Goal: Task Accomplishment & Management: Manage account settings

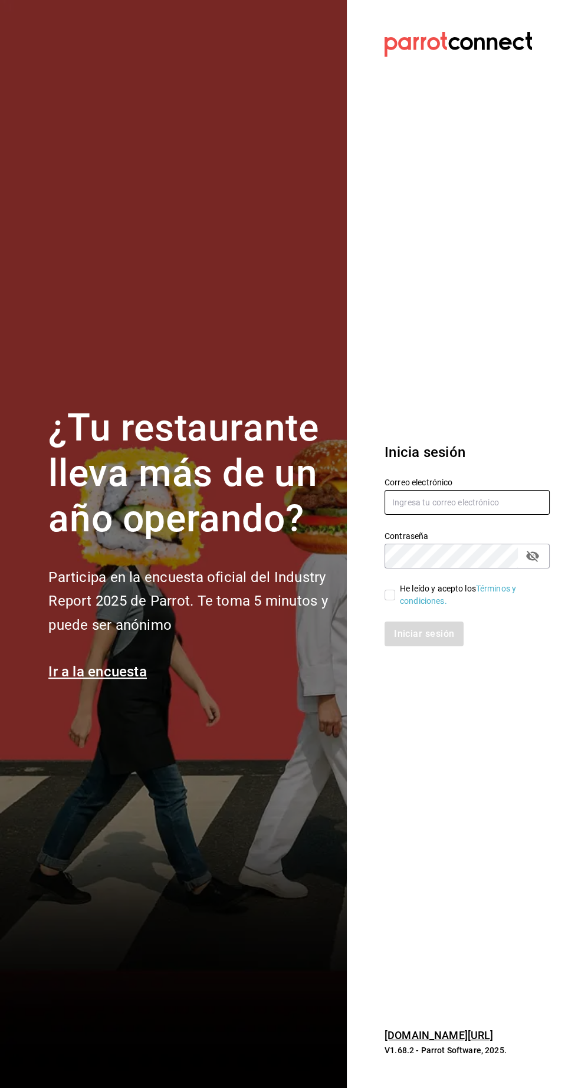
click at [453, 515] on input "text" at bounding box center [466, 502] width 165 height 25
type input "Administracion@restaurantelatino.com"
click at [389, 600] on input "He leído y acepto los Términos y condiciones." at bounding box center [389, 595] width 11 height 11
checkbox input "true"
click at [408, 646] on button "Iniciar sesión" at bounding box center [424, 634] width 80 height 25
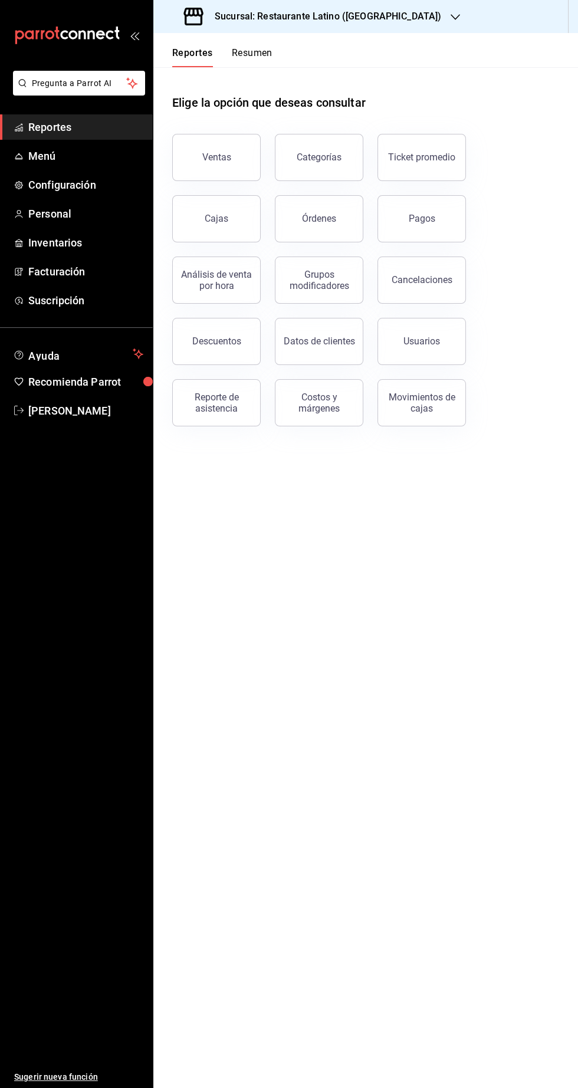
click at [328, 19] on h3 "Sucursal: Restaurante Latino (Pabellon)" at bounding box center [323, 16] width 236 height 14
click at [370, 31] on div "Sucursal: Restaurante Latino (Pabellon)" at bounding box center [314, 16] width 302 height 33
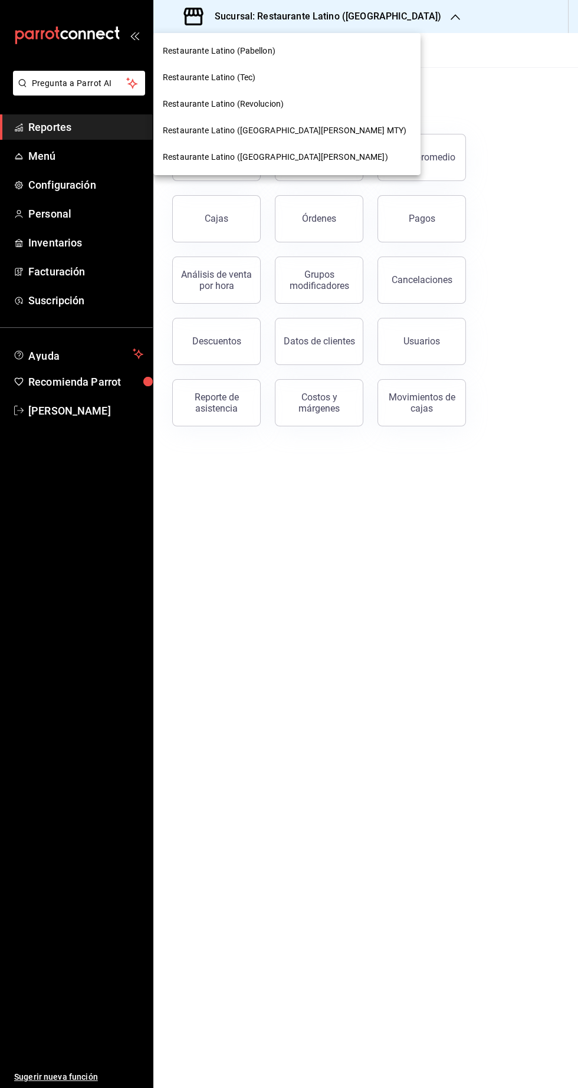
click at [283, 155] on div "Restaurante Latino (San Lucas)" at bounding box center [287, 157] width 248 height 12
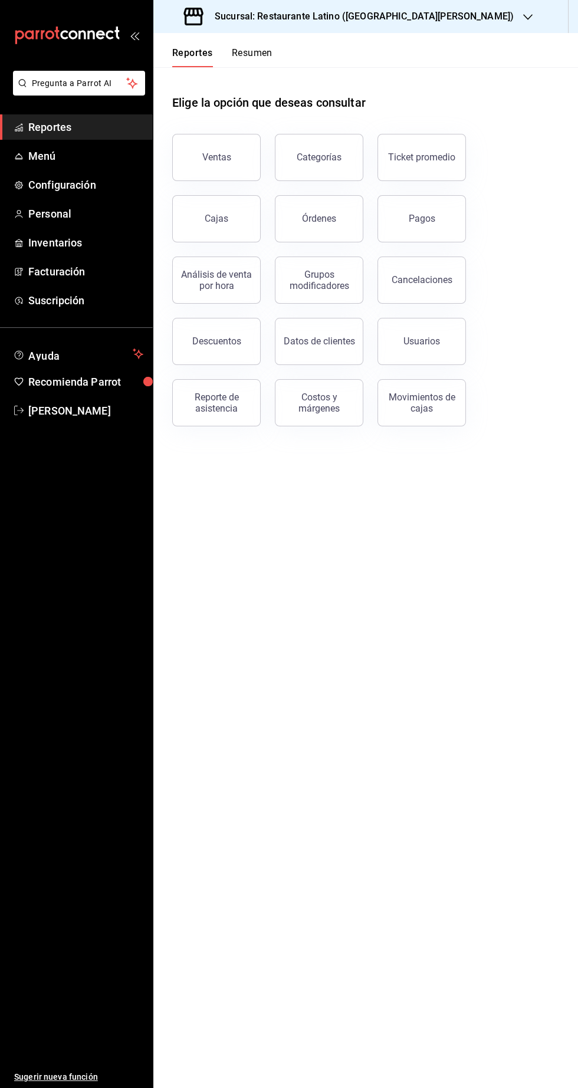
click at [523, 19] on icon "button" at bounding box center [527, 16] width 9 height 9
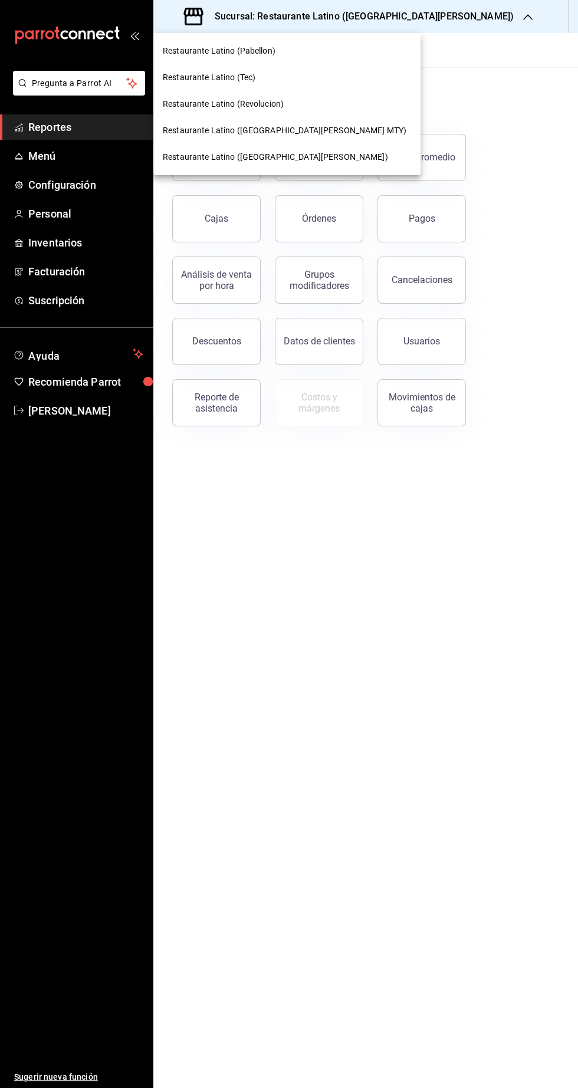
click at [304, 130] on span "Restaurante Latino (San Jeronimo MTY)" at bounding box center [285, 130] width 244 height 12
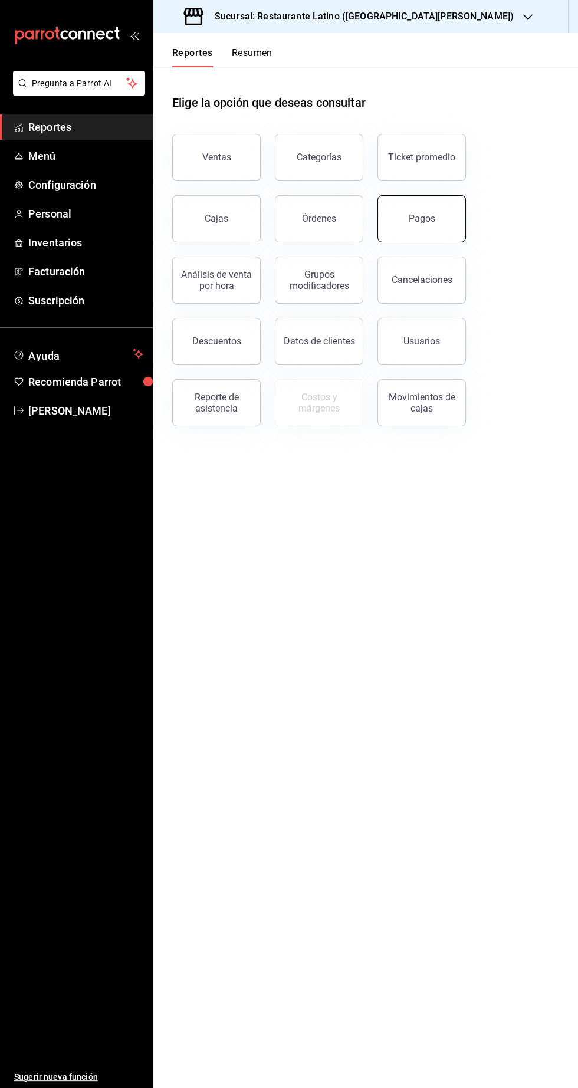
click at [438, 234] on button "Pagos" at bounding box center [421, 218] width 88 height 47
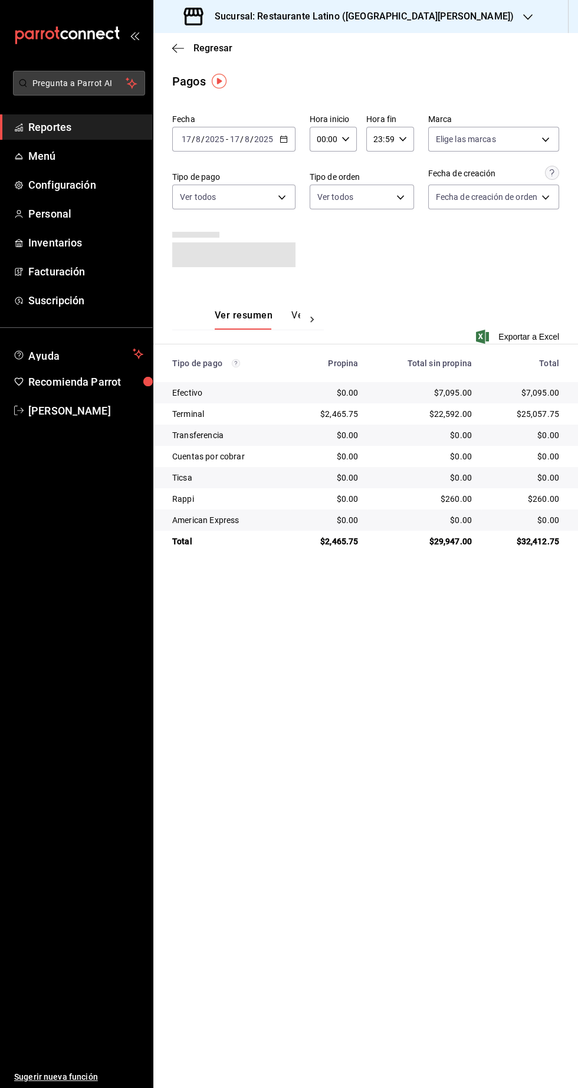
click at [16, 84] on button "Pregunta a Parrot AI" at bounding box center [79, 83] width 132 height 25
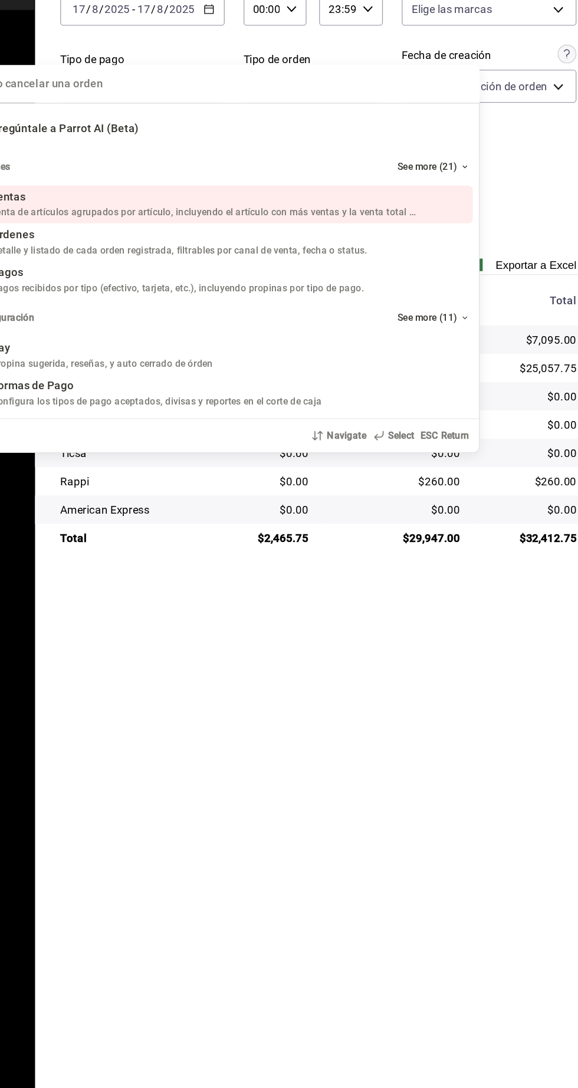
click at [507, 530] on div "Quiero cancelar una orden Pregúntale a Parrot AI (Beta) Reportes See more (21) …" at bounding box center [289, 544] width 578 height 1088
click at [434, 557] on div "Quiero cancelar una orden Pregúntale a Parrot AI (Beta) Reportes See more (21) …" at bounding box center [289, 544] width 578 height 1088
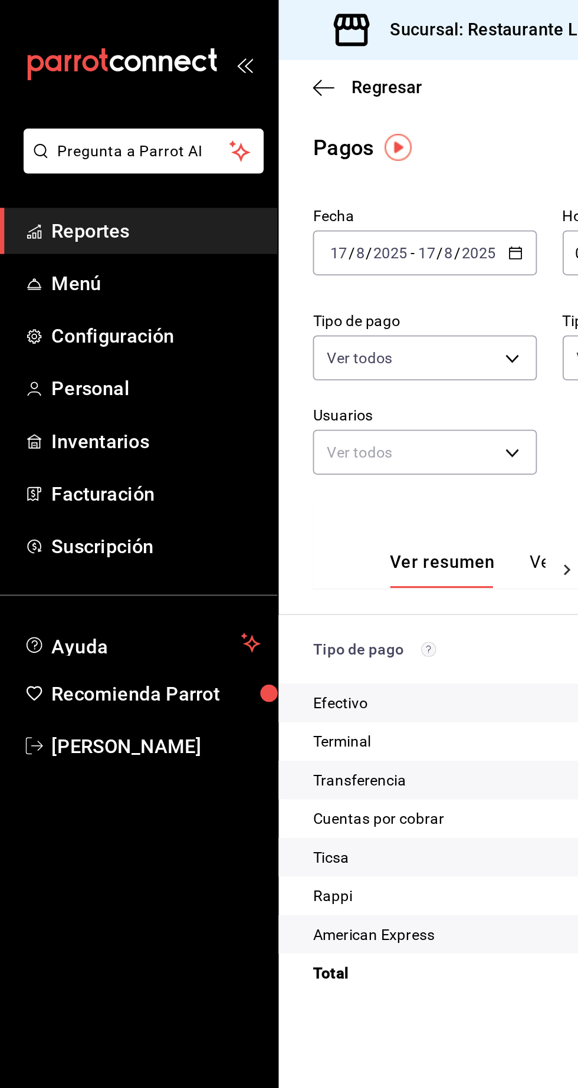
click at [96, 126] on span "Reportes" at bounding box center [85, 127] width 115 height 16
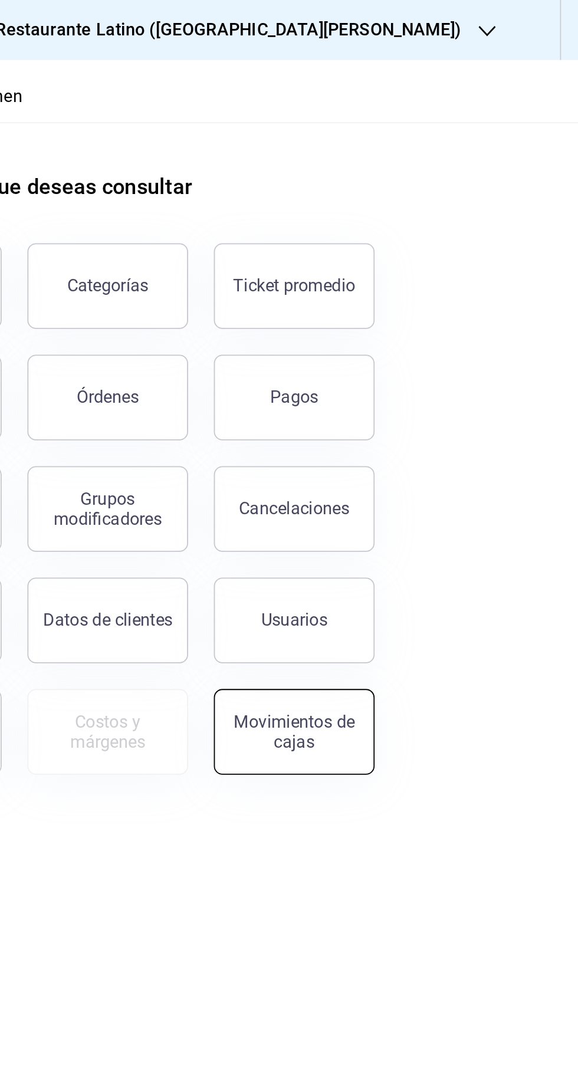
click at [429, 409] on div "Movimientos de cajas" at bounding box center [421, 403] width 73 height 22
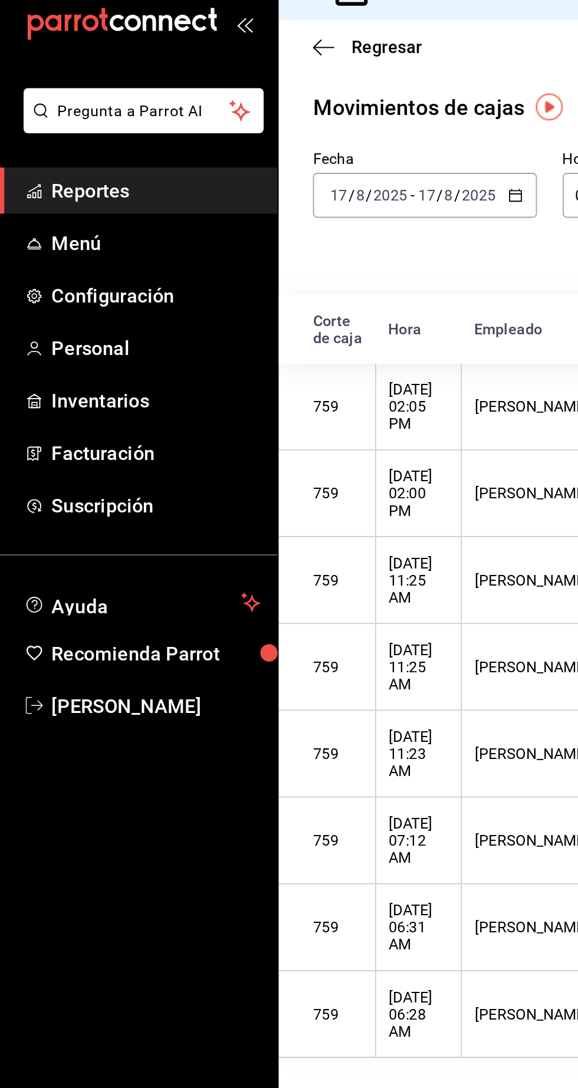
click at [73, 121] on span "Reportes" at bounding box center [85, 127] width 115 height 16
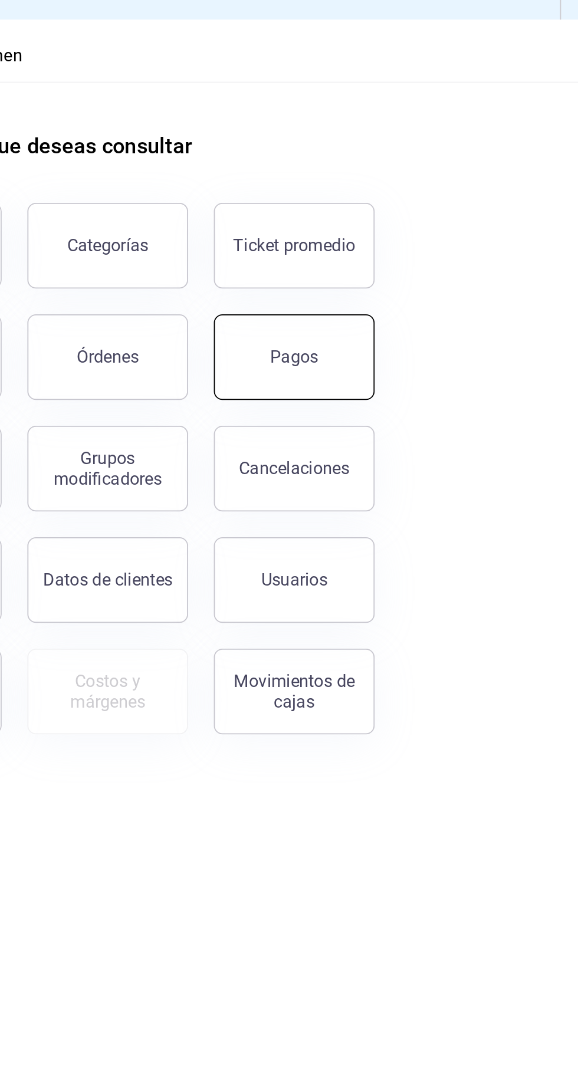
click at [440, 228] on button "Pagos" at bounding box center [421, 218] width 88 height 47
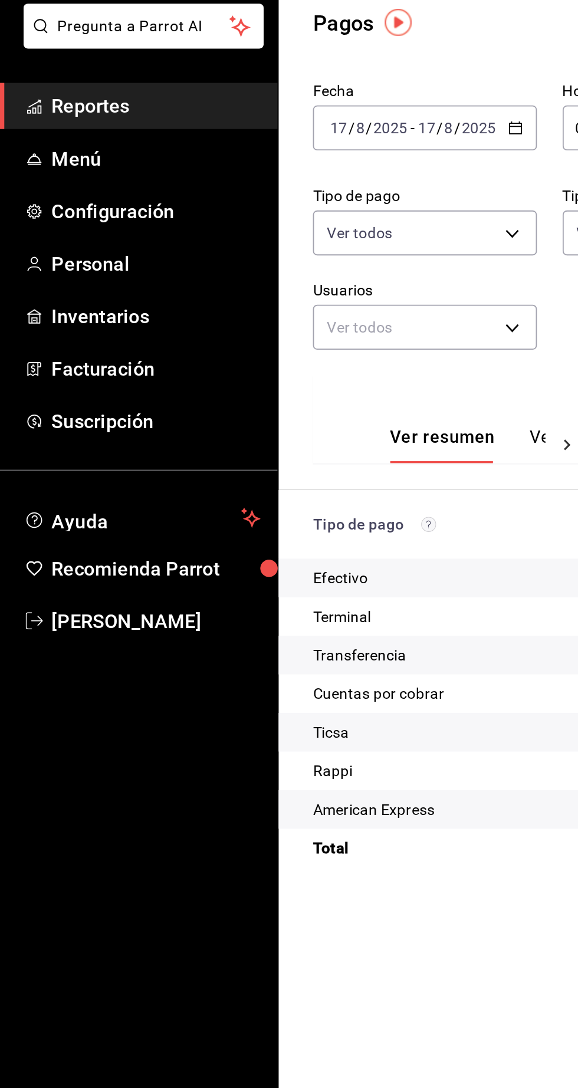
click at [96, 133] on span "Reportes" at bounding box center [85, 127] width 115 height 16
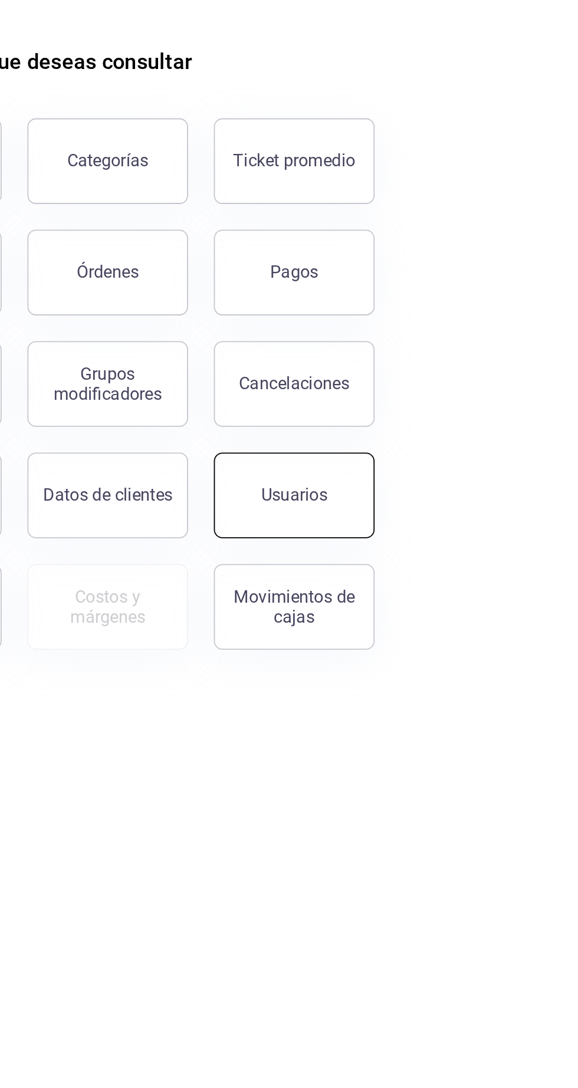
click at [422, 348] on button "Usuarios" at bounding box center [421, 341] width 88 height 47
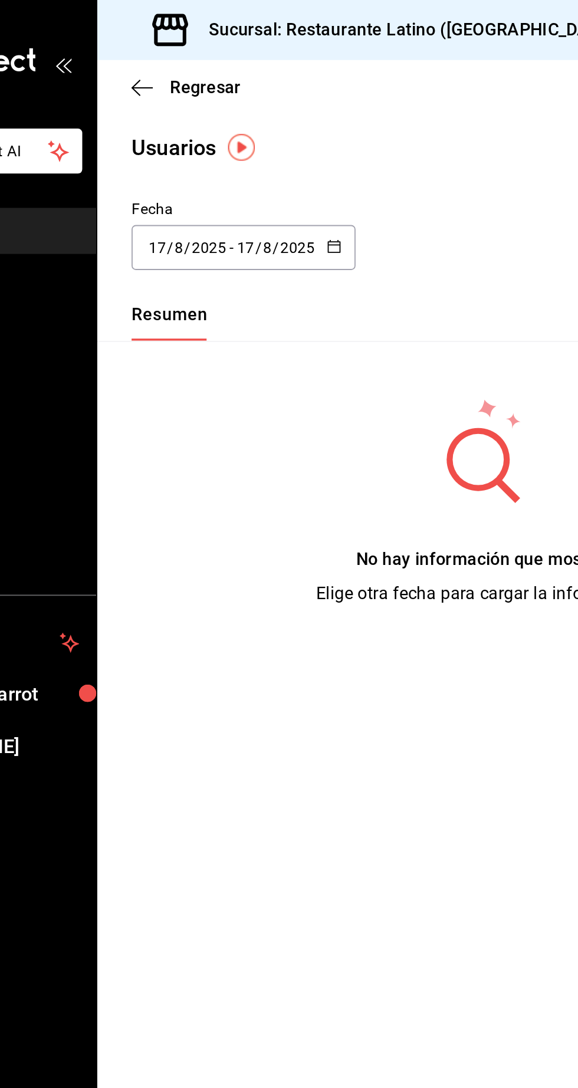
click at [232, 136] on input "17" at bounding box center [234, 136] width 11 height 9
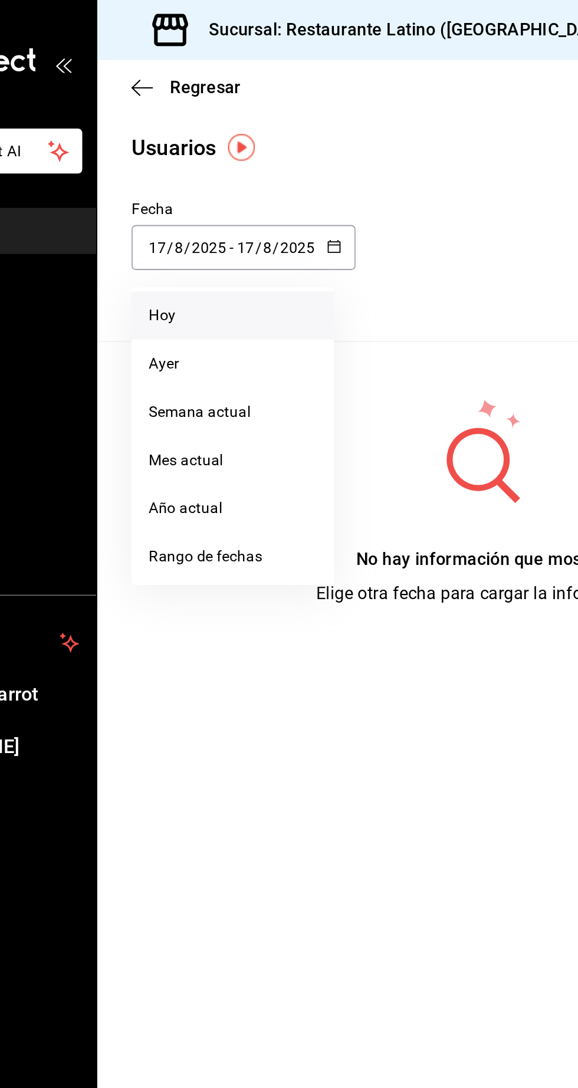
click at [234, 175] on li "Hoy" at bounding box center [227, 173] width 111 height 27
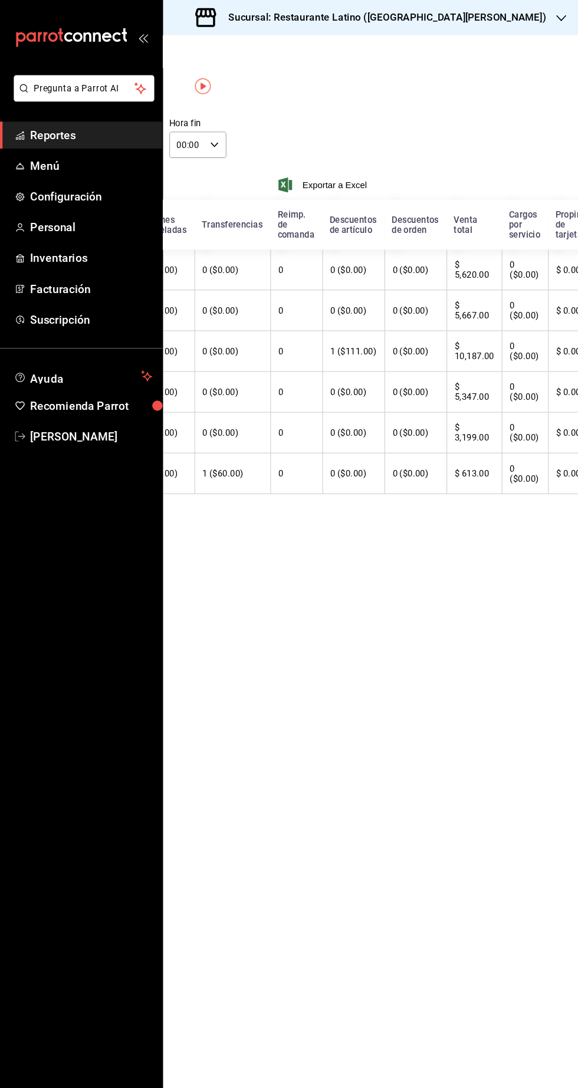
scroll to position [0, 217]
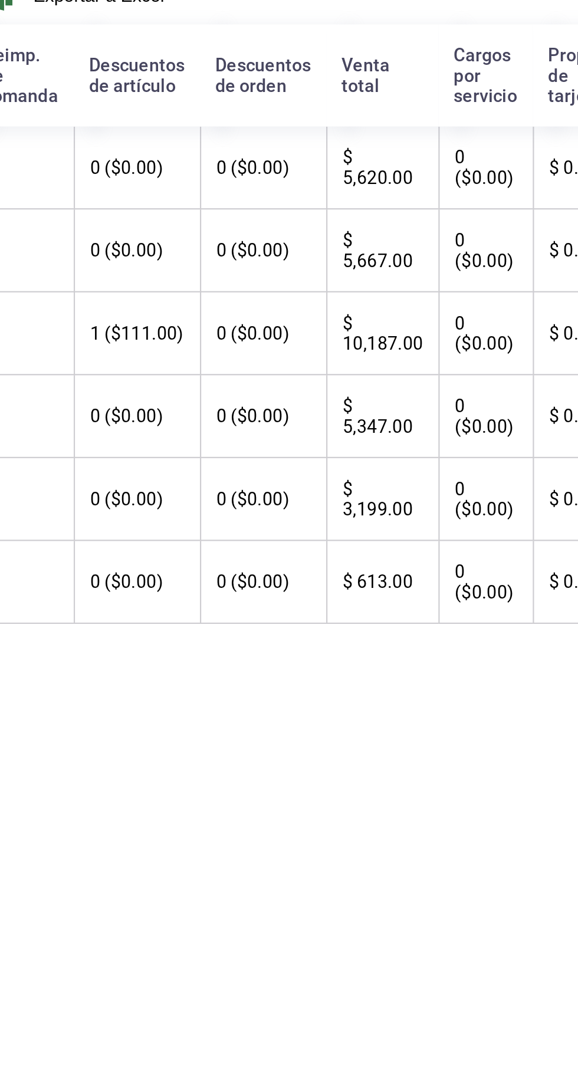
click at [425, 350] on th "$ 10,187.00" at bounding box center [443, 330] width 52 height 38
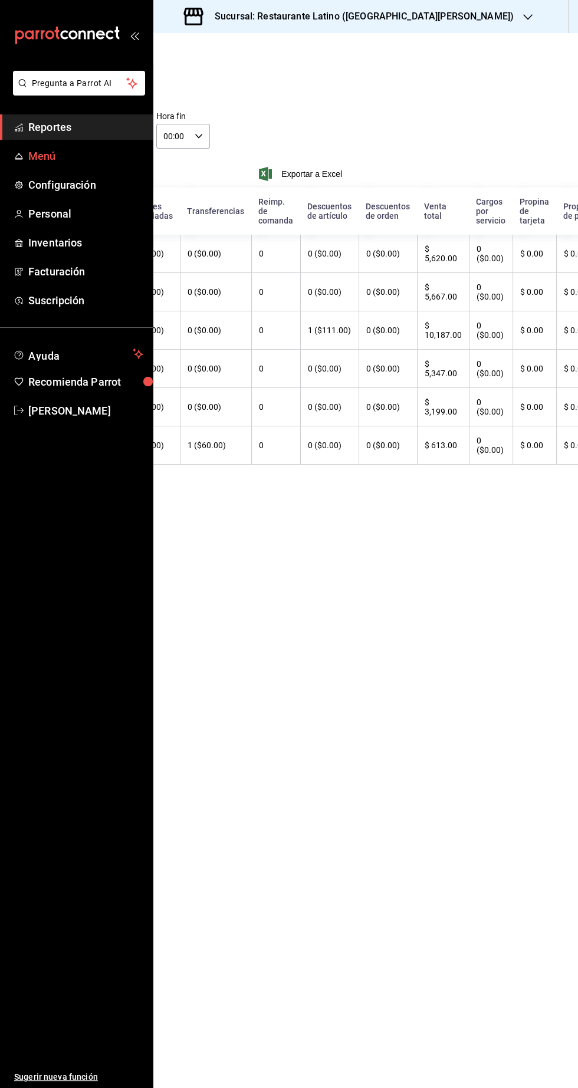
click at [86, 153] on span "Menú" at bounding box center [85, 156] width 115 height 16
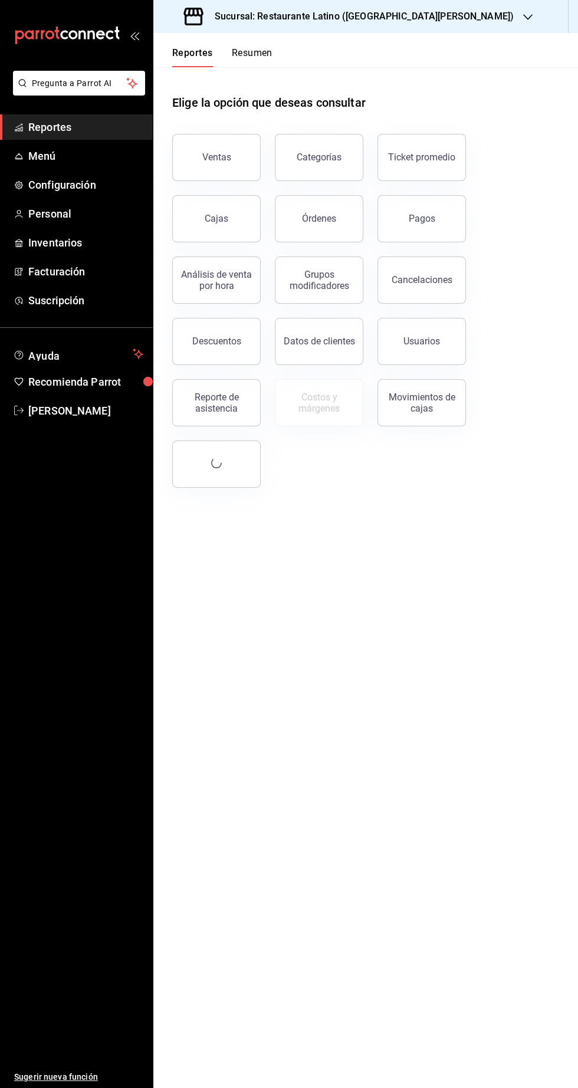
click at [86, 125] on span "Reportes" at bounding box center [85, 127] width 115 height 16
click at [442, 215] on button "Pagos" at bounding box center [421, 218] width 88 height 47
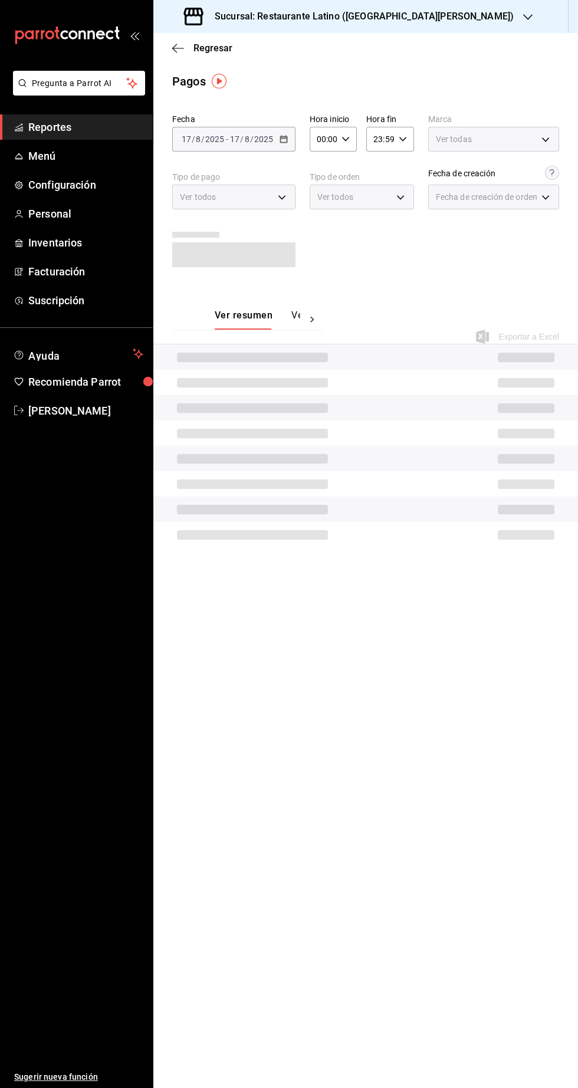
click at [428, 232] on div "Fecha [DATE] [DATE] - [DATE] [DATE] Hora inicio 00:00 Hora inicio Hora fin 23:5…" at bounding box center [365, 195] width 387 height 172
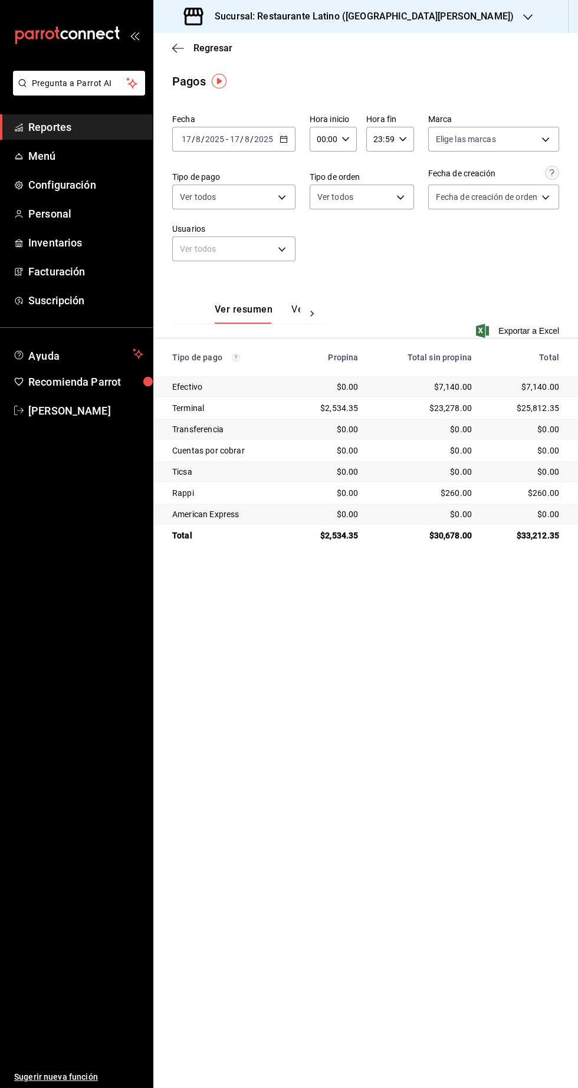
click at [310, 387] on div "$0.00" at bounding box center [329, 387] width 58 height 12
